Goal: Task Accomplishment & Management: Use online tool/utility

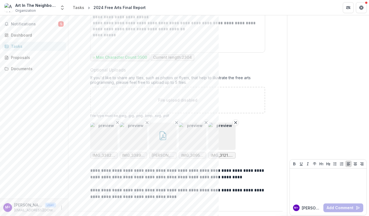
scroll to position [1118, 0]
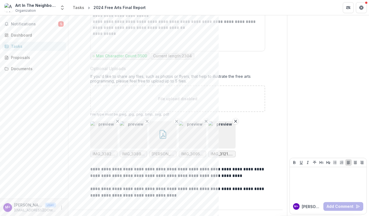
click at [188, 144] on img "button" at bounding box center [192, 134] width 27 height 27
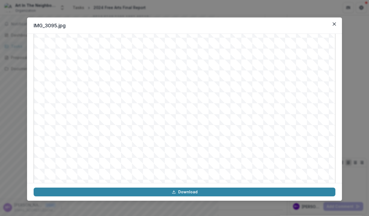
scroll to position [0, 0]
click at [331, 22] on button "Close" at bounding box center [334, 24] width 9 height 9
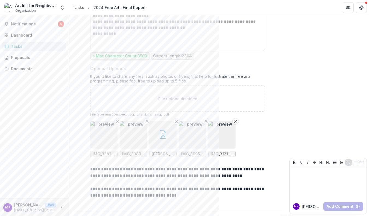
click at [229, 134] on img "button" at bounding box center [221, 134] width 27 height 27
click at [229, 134] on img at bounding box center [184, 137] width 299 height 193
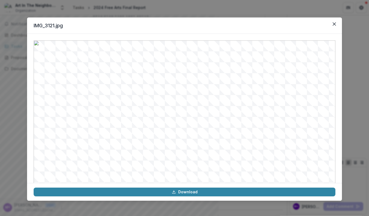
click at [339, 23] on header "IMG_3121.jpg" at bounding box center [184, 25] width 315 height 16
click at [335, 22] on button "Close" at bounding box center [334, 24] width 9 height 9
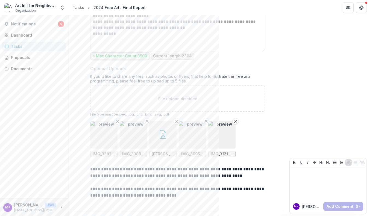
click at [135, 139] on img "button" at bounding box center [133, 134] width 27 height 27
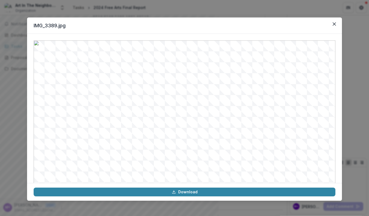
click at [136, 139] on img at bounding box center [185, 137] width 302 height 194
click at [334, 22] on button "Close" at bounding box center [334, 24] width 9 height 9
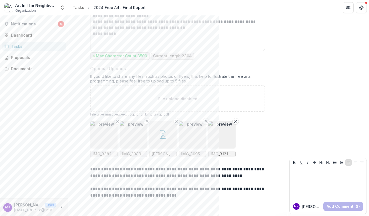
click at [108, 138] on img "button" at bounding box center [103, 134] width 27 height 27
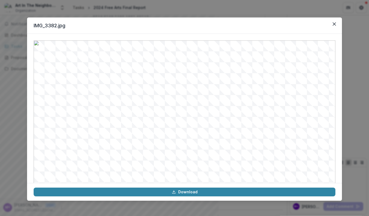
click at [108, 138] on img at bounding box center [185, 137] width 302 height 194
click at [334, 23] on icon "Close" at bounding box center [333, 23] width 3 height 3
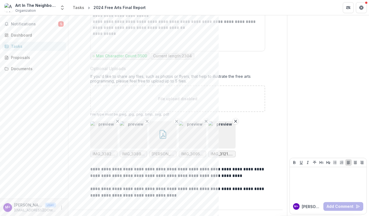
click at [165, 137] on icon "button" at bounding box center [162, 134] width 9 height 9
click at [165, 137] on div "Loading..." at bounding box center [184, 108] width 299 height 135
